Goal: Communication & Community: Answer question/provide support

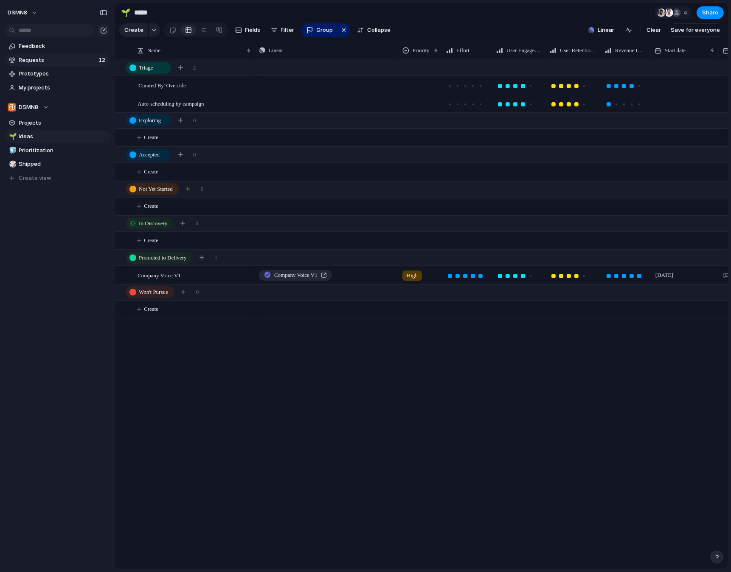
click at [70, 59] on span "Requests" at bounding box center [57, 60] width 77 height 8
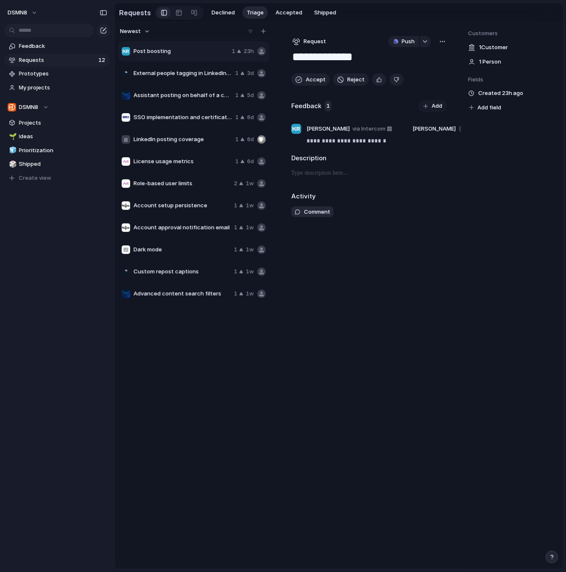
click at [50, 61] on span "Requests" at bounding box center [57, 60] width 77 height 8
click at [58, 59] on span "Requests" at bounding box center [57, 60] width 77 height 8
click at [204, 51] on span "Post boosting" at bounding box center [181, 51] width 95 height 8
click at [194, 51] on span "Post boosting" at bounding box center [181, 51] width 95 height 8
click at [189, 93] on span "Assistant posting on behalf of a colleague" at bounding box center [183, 95] width 98 height 8
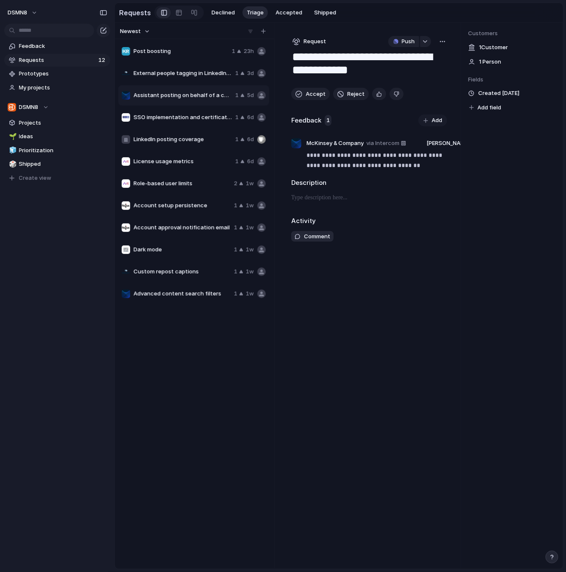
click at [187, 72] on span "External people tagging in LinkedIn posts" at bounding box center [183, 73] width 98 height 8
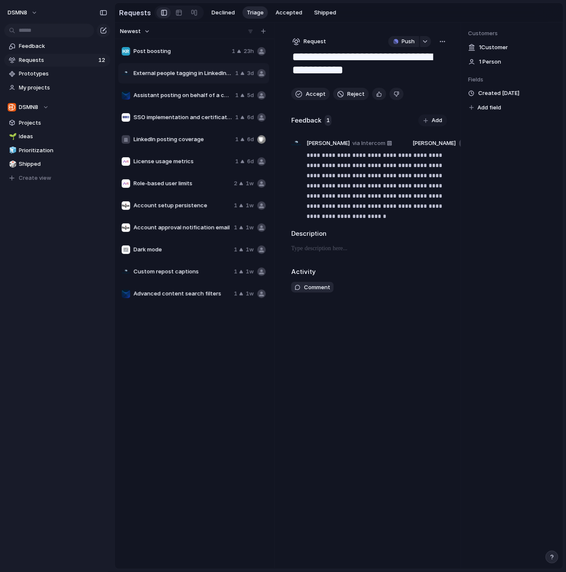
click at [53, 59] on span "Requests" at bounding box center [57, 60] width 77 height 8
type textarea "**********"
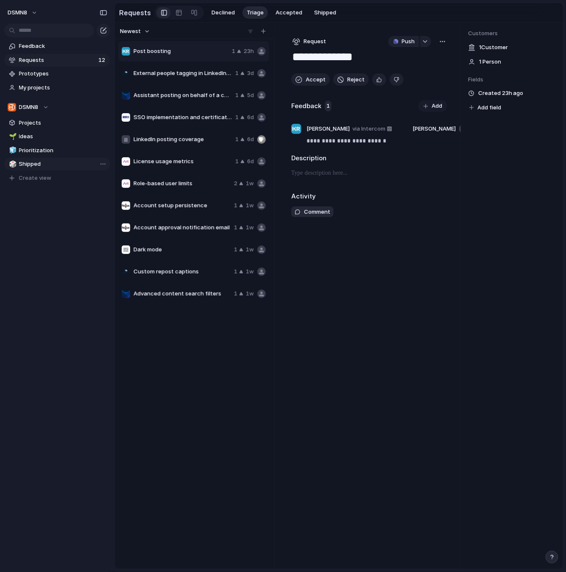
click at [34, 163] on span "Shipped" at bounding box center [63, 164] width 88 height 8
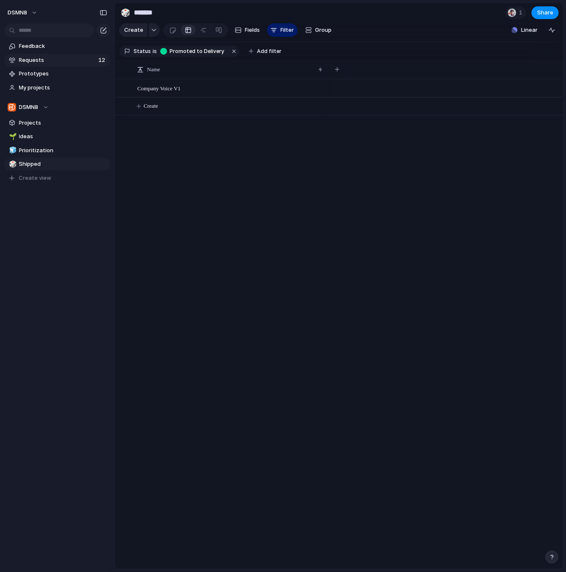
click at [44, 61] on span "Requests" at bounding box center [57, 60] width 77 height 8
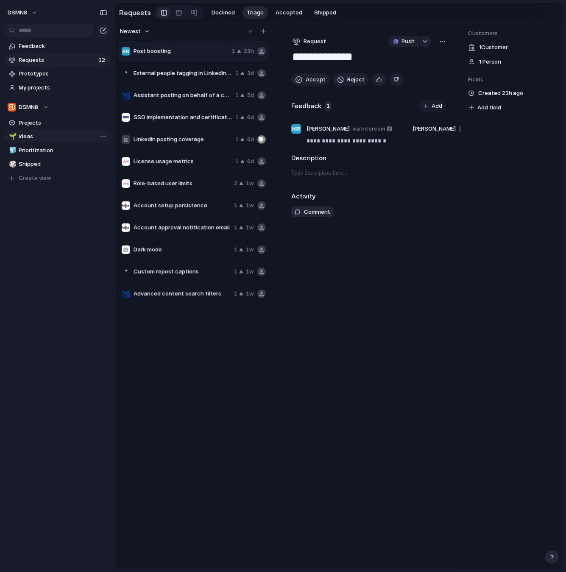
click at [52, 134] on span "Ideas" at bounding box center [63, 136] width 88 height 8
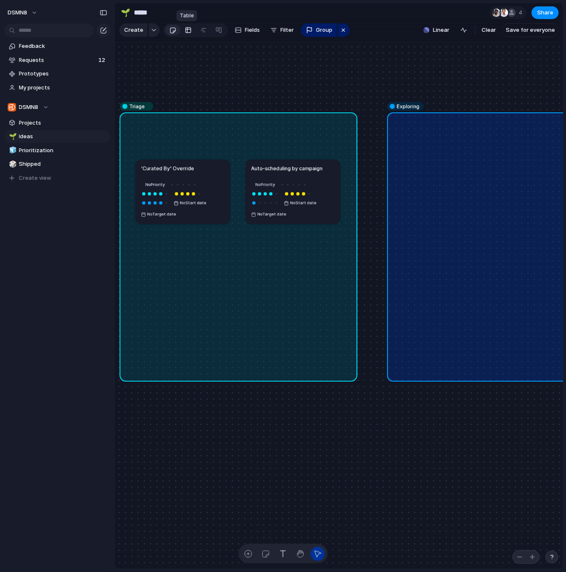
click at [185, 28] on div at bounding box center [188, 30] width 7 height 14
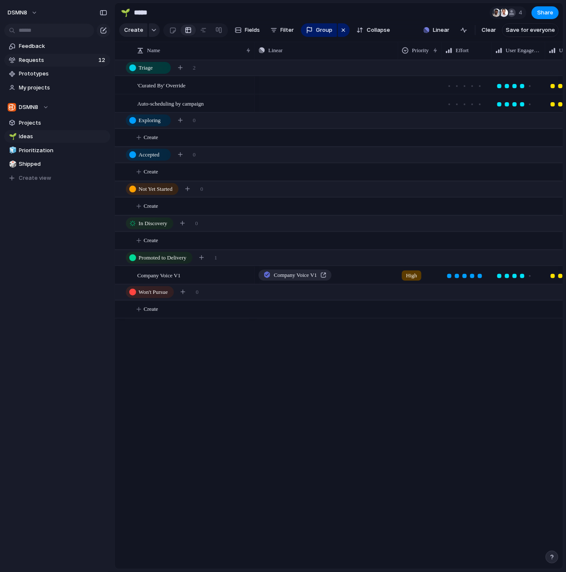
click at [61, 62] on span "Requests" at bounding box center [57, 60] width 77 height 8
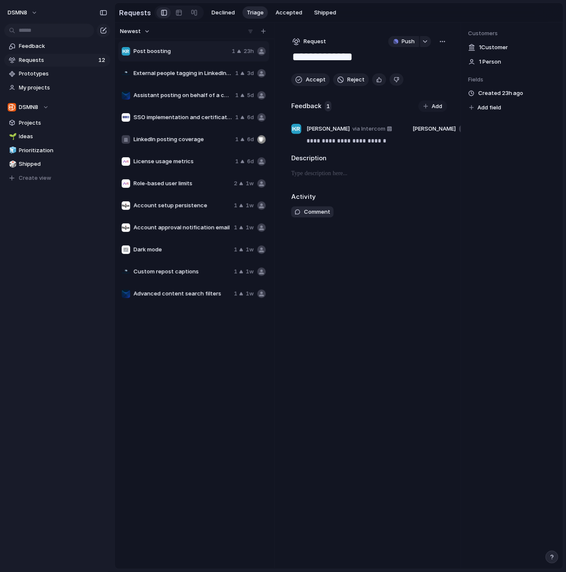
click at [61, 62] on span "Requests" at bounding box center [57, 60] width 77 height 8
click at [201, 162] on span "License usage metrics" at bounding box center [183, 161] width 98 height 8
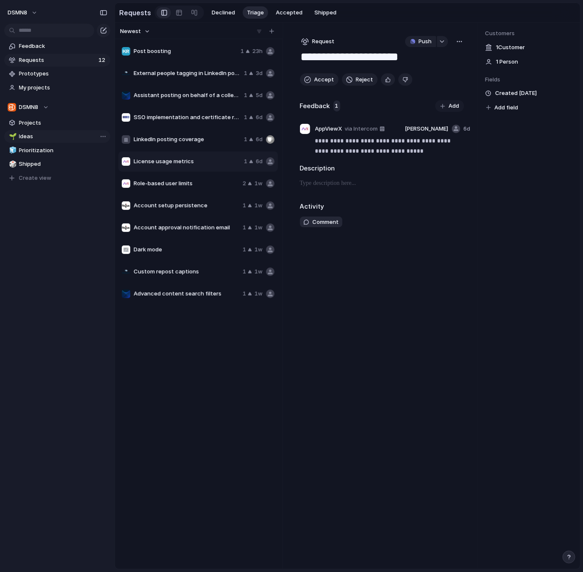
click at [52, 135] on span "Ideas" at bounding box center [63, 136] width 88 height 8
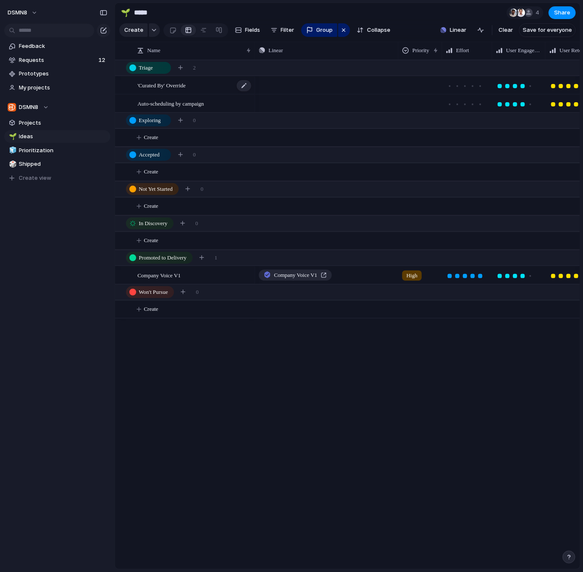
click at [199, 86] on div "'Curated By' Override" at bounding box center [194, 85] width 115 height 17
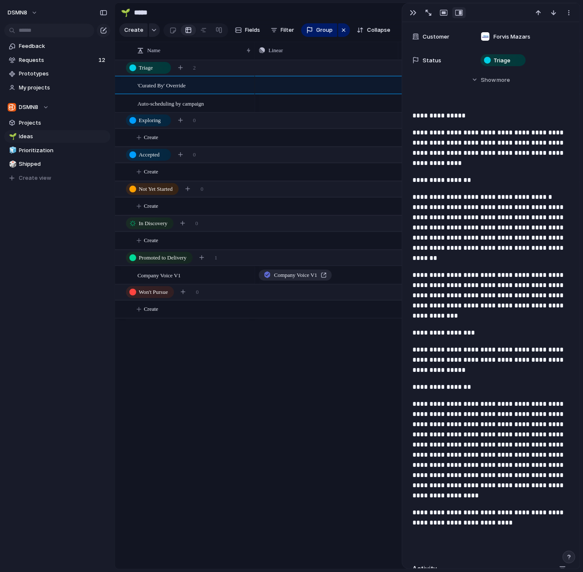
scroll to position [430, 0]
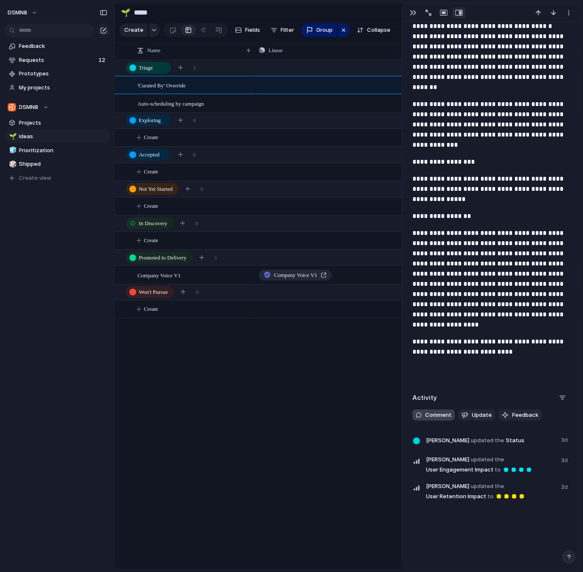
click at [440, 414] on span "Comment" at bounding box center [438, 415] width 26 height 8
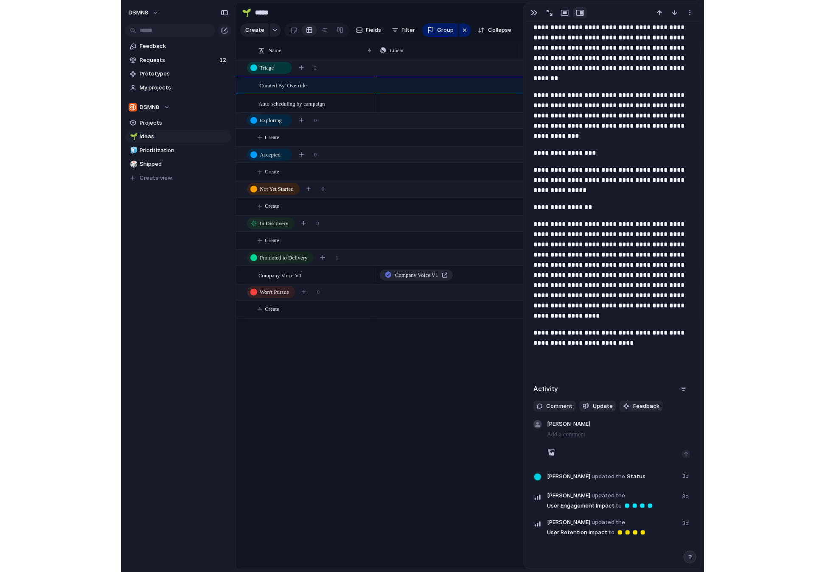
scroll to position [439, 0]
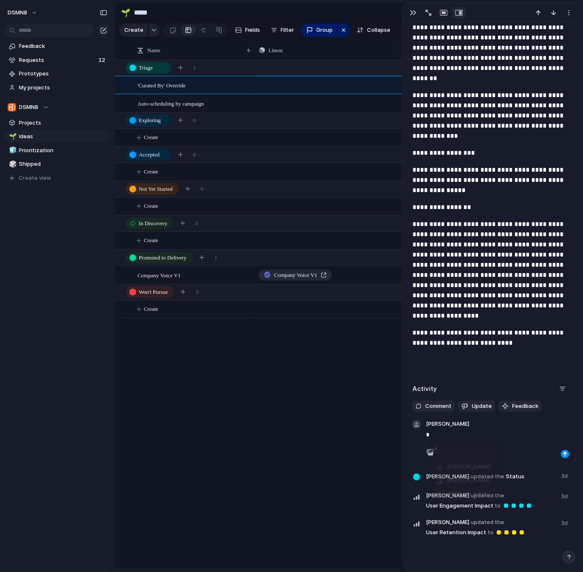
type input "*"
click at [460, 494] on span "[PERSON_NAME]" at bounding box center [468, 495] width 43 height 8
drag, startPoint x: 514, startPoint y: 434, endPoint x: 444, endPoint y: 435, distance: 70.0
click at [430, 435] on p "**********" at bounding box center [498, 435] width 144 height 10
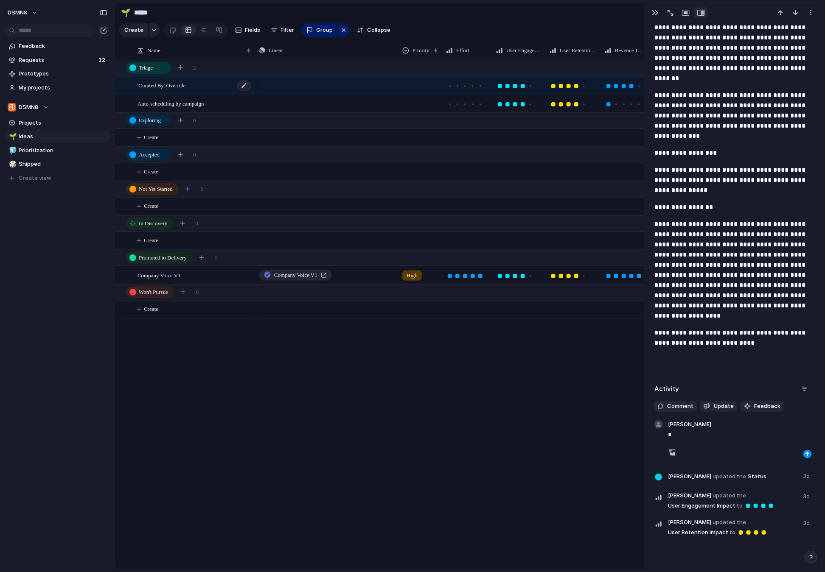
drag, startPoint x: 215, startPoint y: 84, endPoint x: 158, endPoint y: 85, distance: 56.9
drag, startPoint x: 157, startPoint y: 84, endPoint x: 159, endPoint y: 140, distance: 56.0
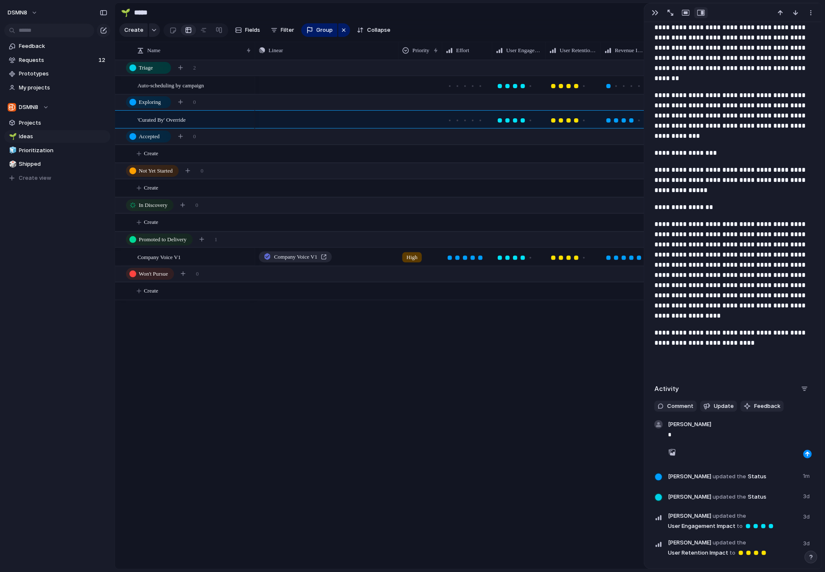
click at [566, 434] on p "*" at bounding box center [740, 435] width 144 height 10
type input "***"
click at [566, 469] on span "[PERSON_NAME]" at bounding box center [710, 467] width 43 height 8
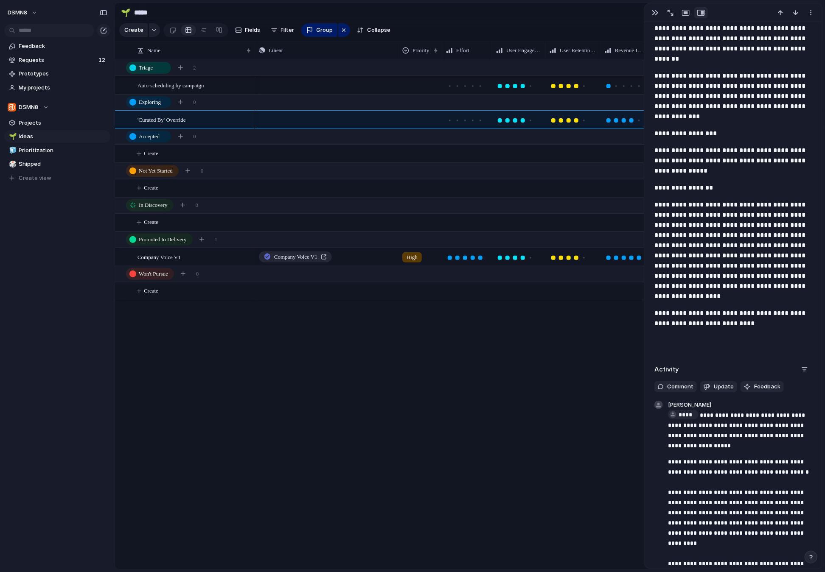
scroll to position [468, 0]
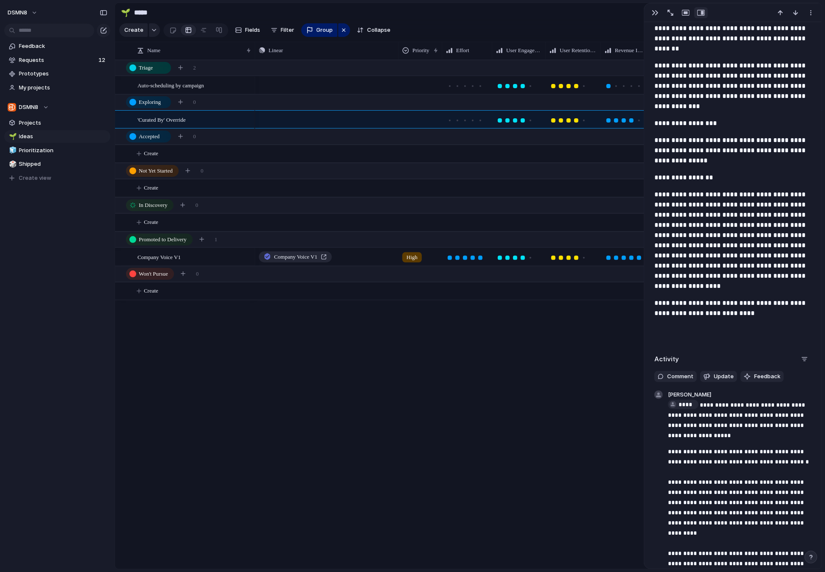
click at [566, 522] on p "**********" at bounding box center [740, 508] width 144 height 122
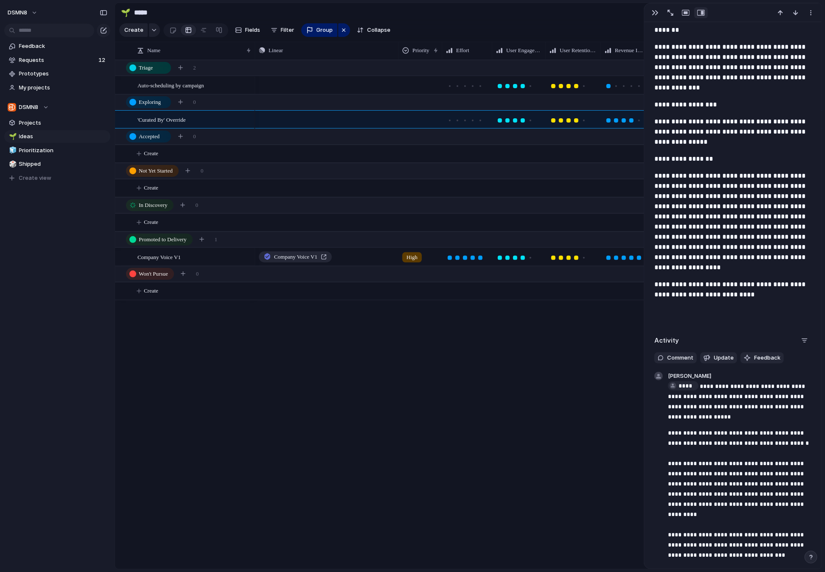
scroll to position [491, 0]
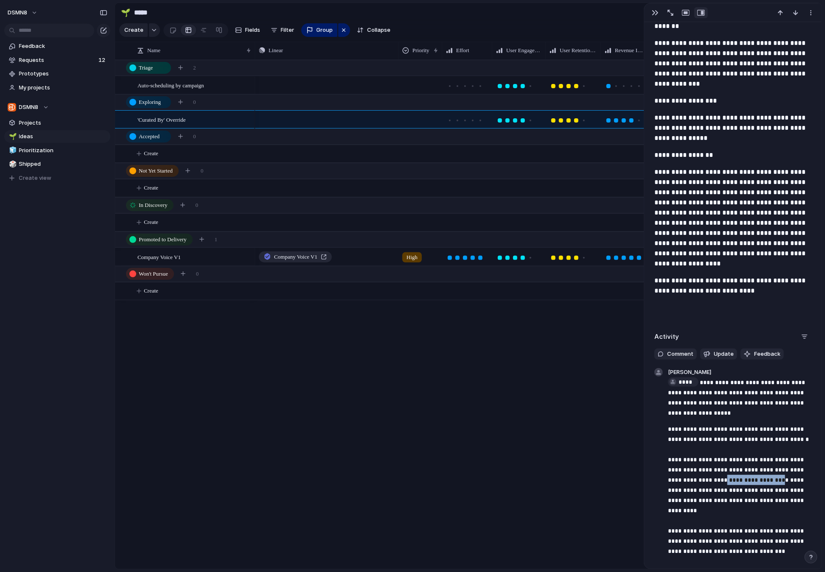
drag, startPoint x: 752, startPoint y: 481, endPoint x: 702, endPoint y: 481, distance: 50.1
click at [566, 482] on p "**********" at bounding box center [740, 505] width 144 height 163
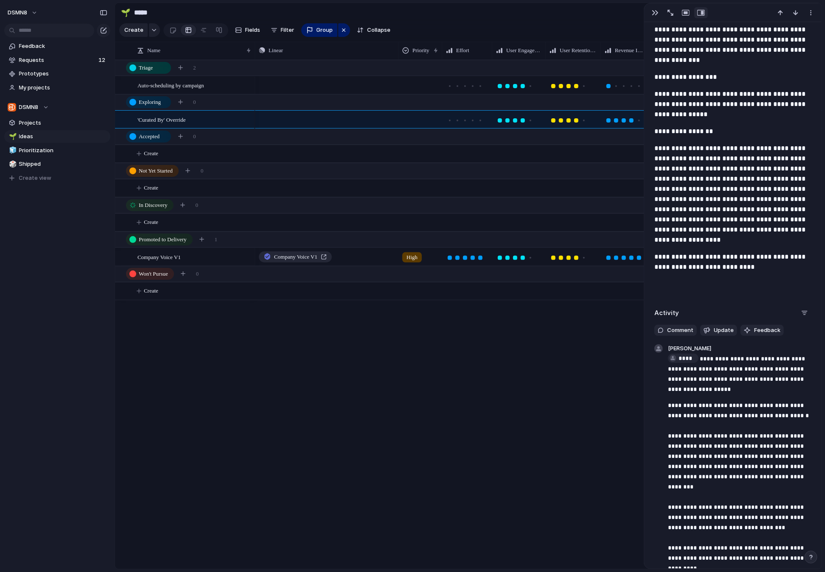
scroll to position [518, 0]
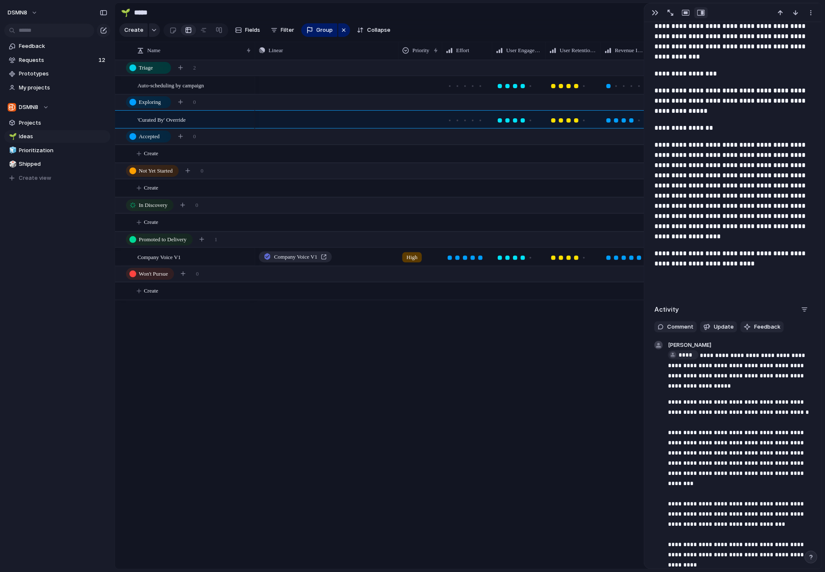
click at [566, 514] on p "**********" at bounding box center [740, 478] width 144 height 163
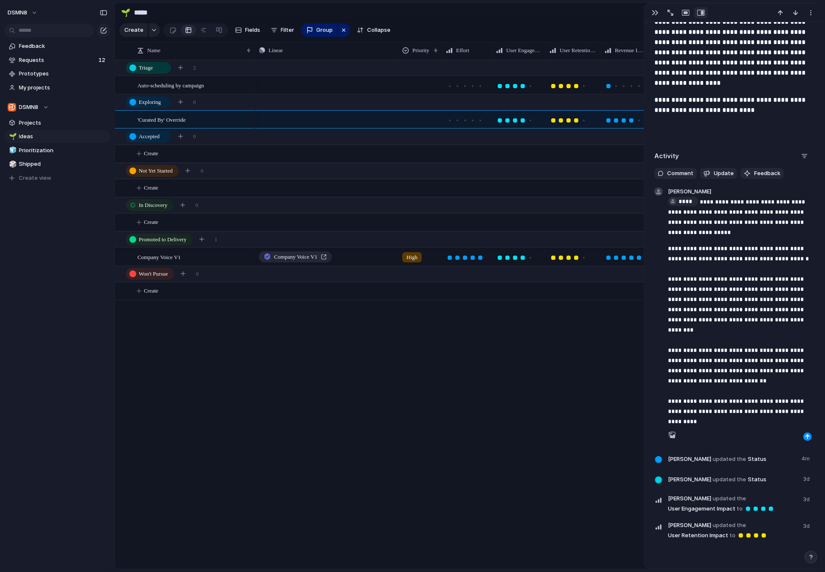
scroll to position [711, 0]
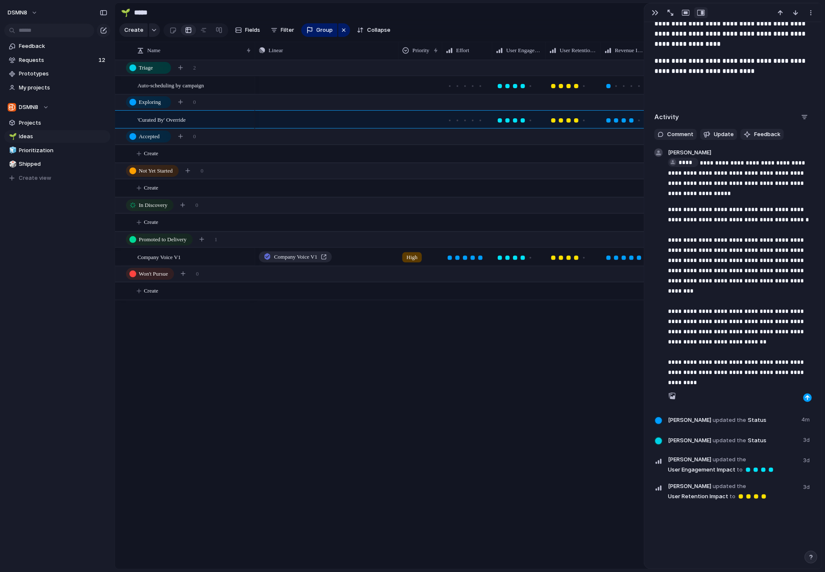
click at [566, 397] on div "button" at bounding box center [807, 397] width 5 height 5
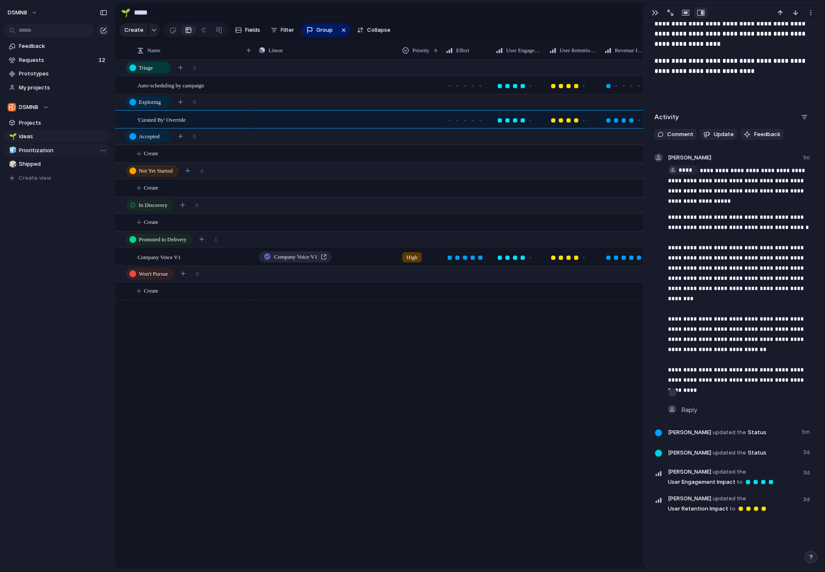
click at [58, 151] on span "Prioritization" at bounding box center [63, 150] width 88 height 8
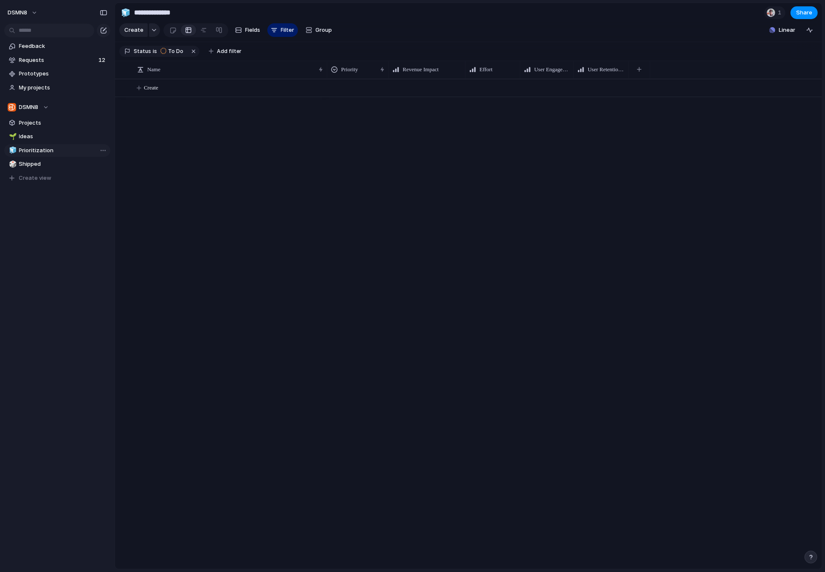
type input "**********"
click at [50, 59] on span "Requests" at bounding box center [57, 60] width 77 height 8
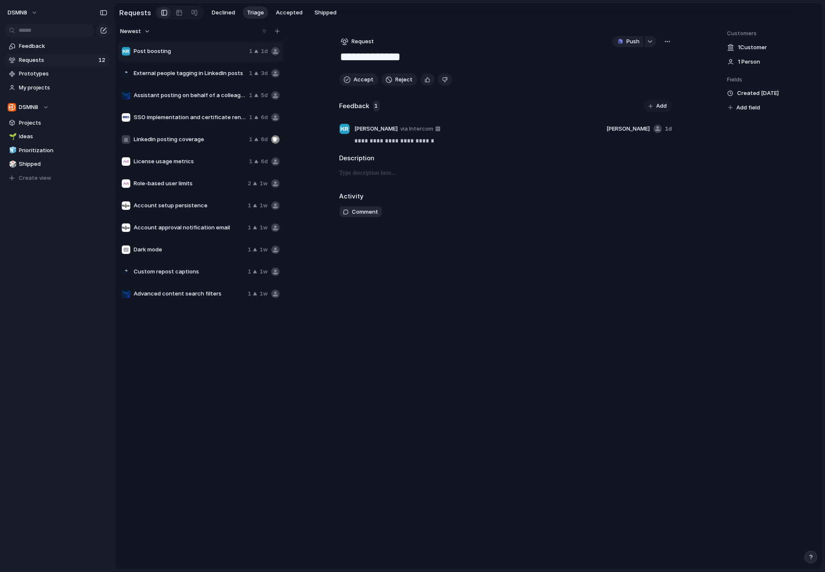
click at [206, 147] on div "LinkedIn posting coverage 1 6d" at bounding box center [200, 139] width 165 height 20
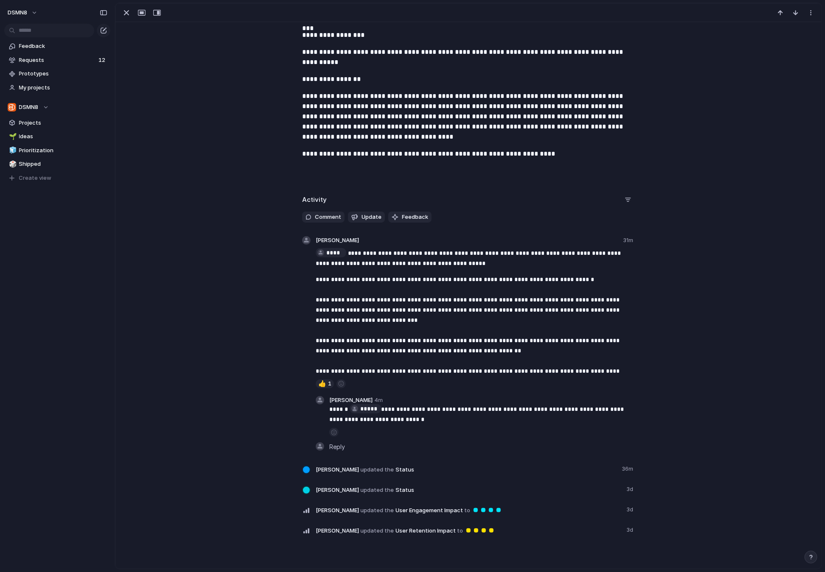
scroll to position [312, 0]
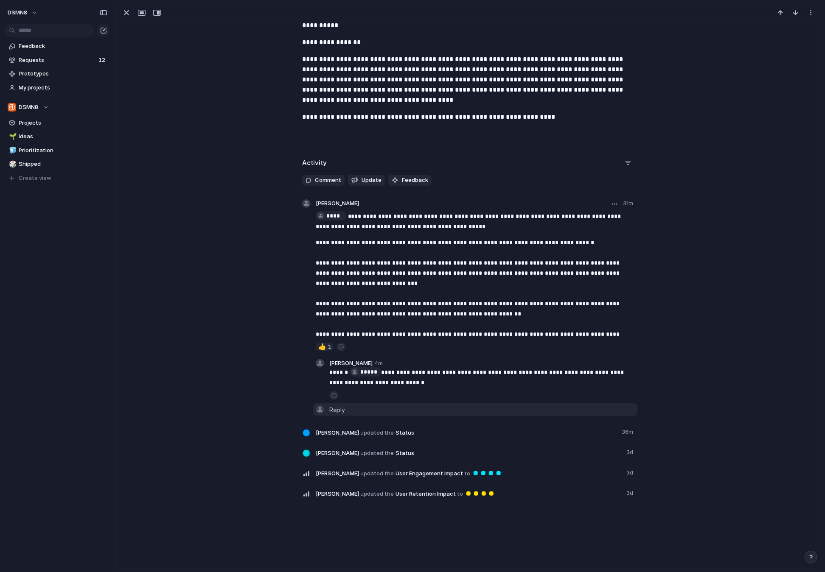
click at [342, 410] on span "Reply" at bounding box center [337, 409] width 16 height 9
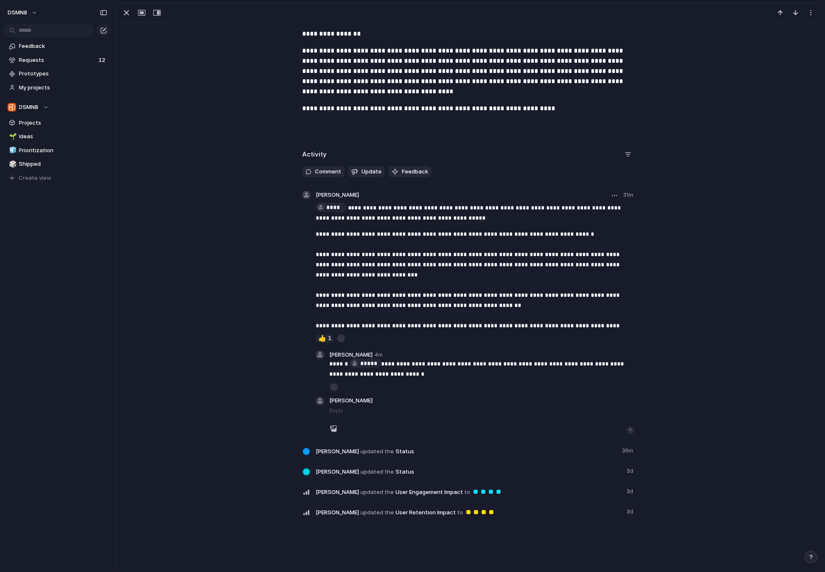
scroll to position [321, 0]
click at [631, 430] on div "button" at bounding box center [630, 430] width 5 height 5
